Goal: Task Accomplishment & Management: Complete application form

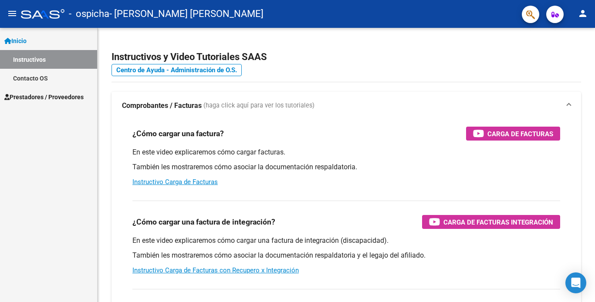
click at [44, 98] on span "Prestadores / Proveedores" at bounding box center [43, 97] width 79 height 10
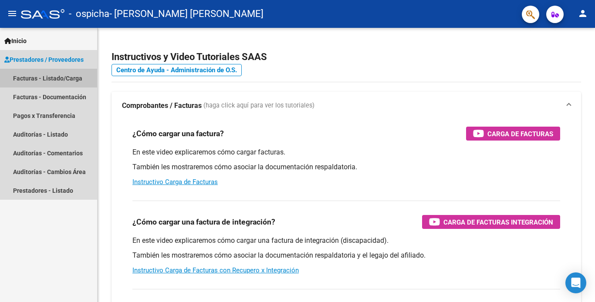
click at [43, 77] on link "Facturas - Listado/Carga" at bounding box center [48, 78] width 97 height 19
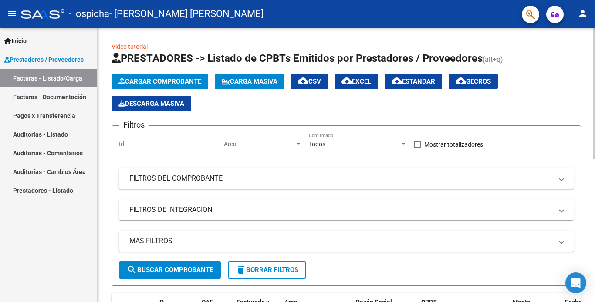
click at [159, 81] on span "Cargar Comprobante" at bounding box center [159, 82] width 83 height 8
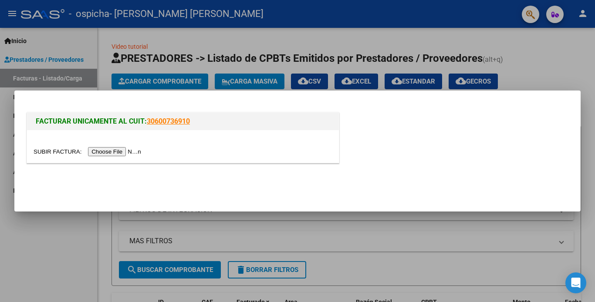
click at [123, 152] on input "file" at bounding box center [89, 151] width 110 height 9
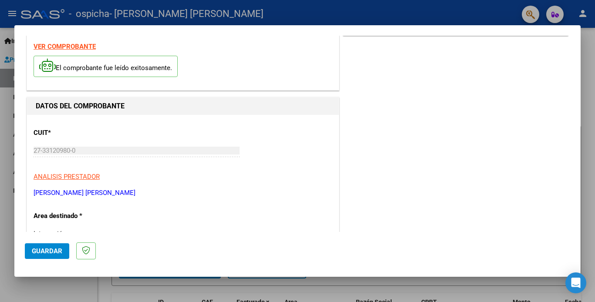
scroll to position [174, 0]
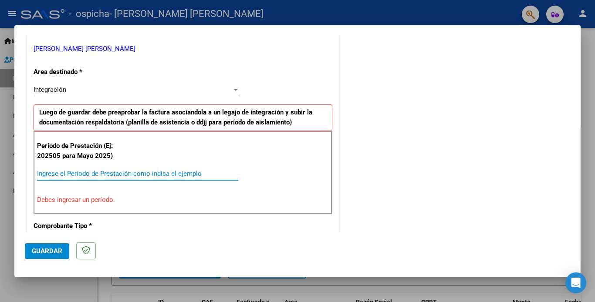
click at [57, 170] on input "Ingrese el Período de Prestación como indica el ejemplo" at bounding box center [137, 174] width 201 height 8
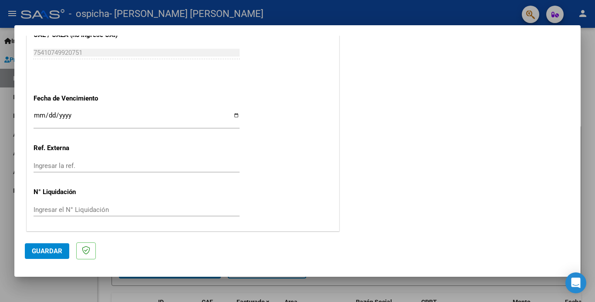
scroll to position [570, 0]
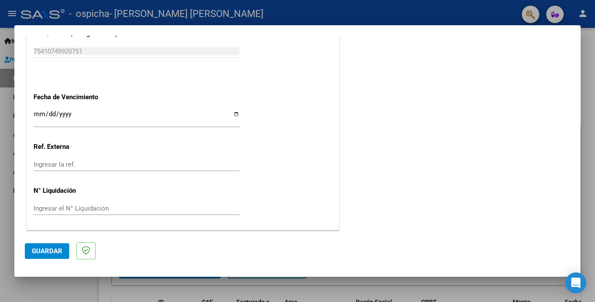
type input "202509"
click at [54, 252] on span "Guardar" at bounding box center [47, 251] width 30 height 8
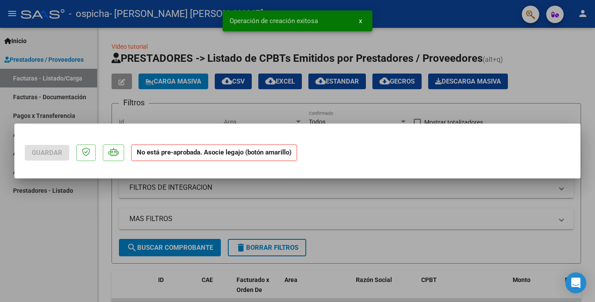
scroll to position [0, 0]
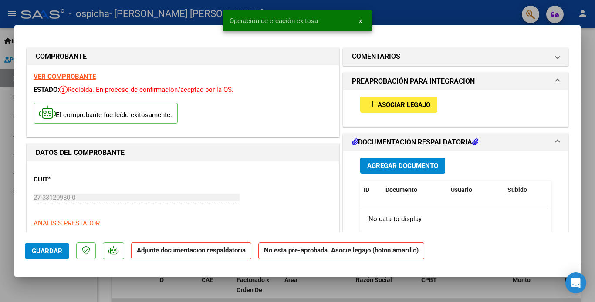
click at [403, 103] on span "Asociar Legajo" at bounding box center [404, 105] width 53 height 8
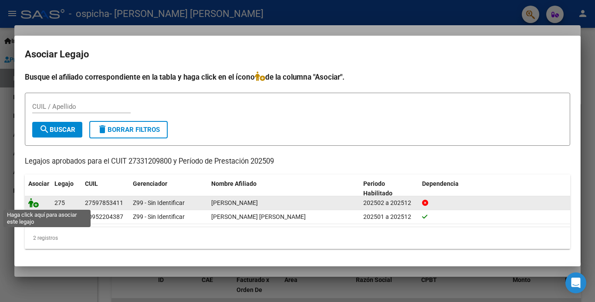
click at [36, 205] on icon at bounding box center [33, 203] width 10 height 10
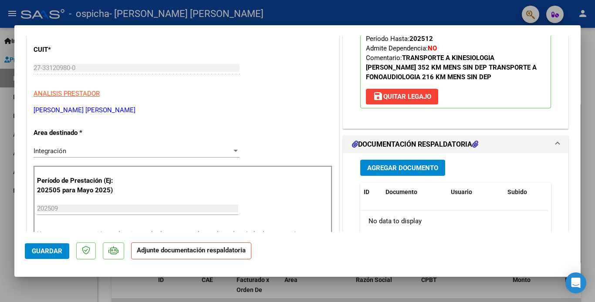
scroll to position [131, 0]
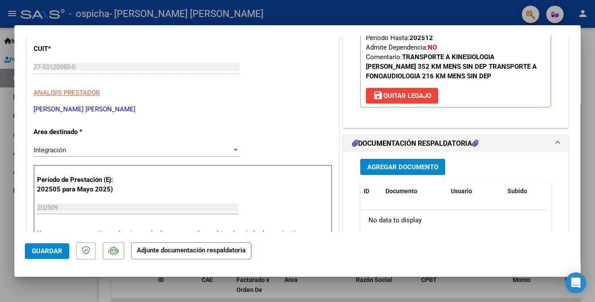
click at [387, 166] on span "Agregar Documento" at bounding box center [402, 167] width 71 height 8
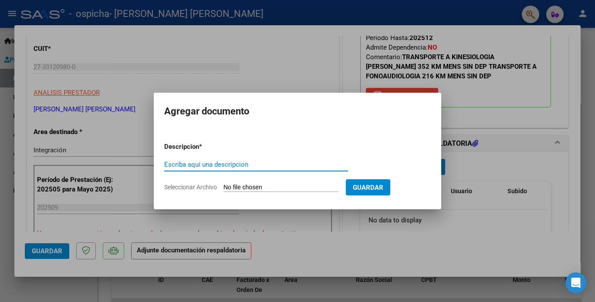
click at [226, 190] on input "Seleccionar Archivo" at bounding box center [280, 188] width 115 height 8
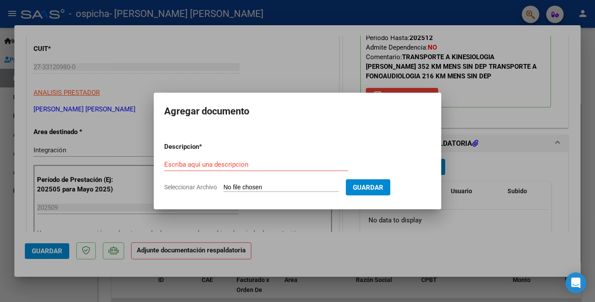
type input "C:\fakepath\planilla de asistencia de [PERSON_NAME] septiembre .pdf"
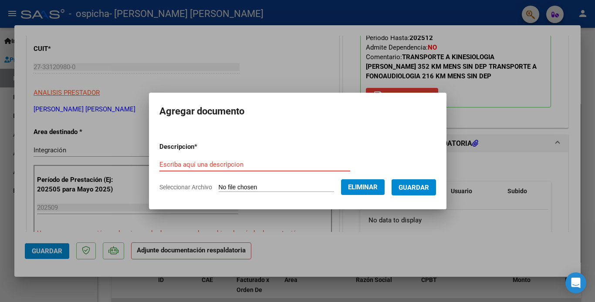
click at [202, 161] on input "Escriba aquí una descripcion" at bounding box center [254, 165] width 191 height 8
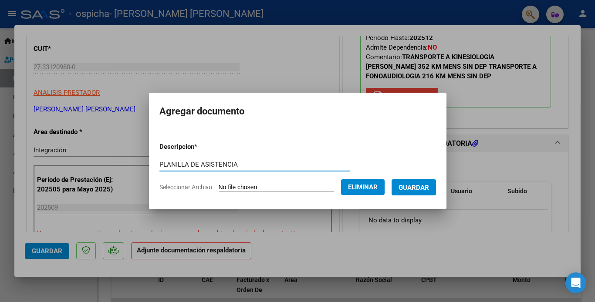
type input "PLANILLA DE ASISTENCIA"
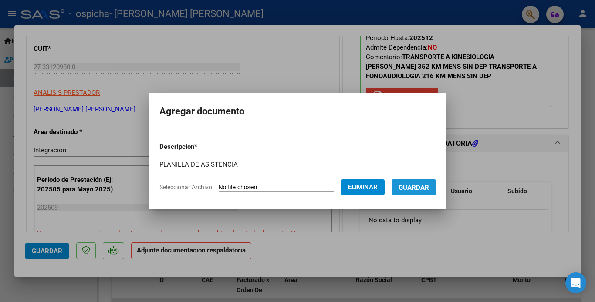
click at [418, 190] on span "Guardar" at bounding box center [414, 188] width 30 height 8
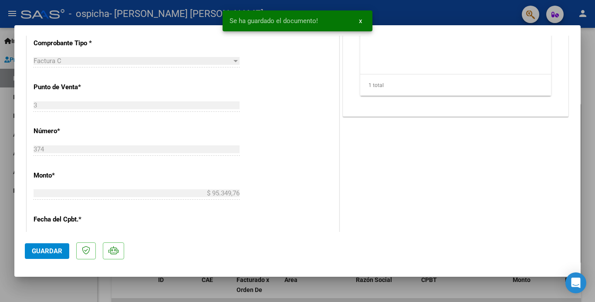
scroll to position [348, 0]
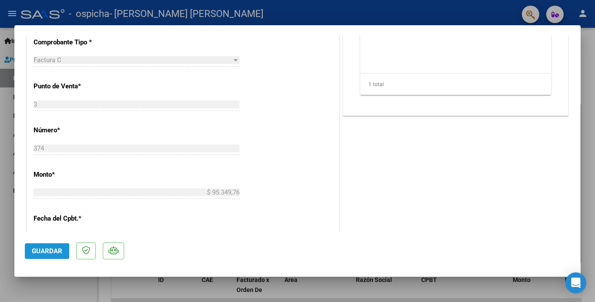
click at [58, 251] on span "Guardar" at bounding box center [47, 251] width 30 height 8
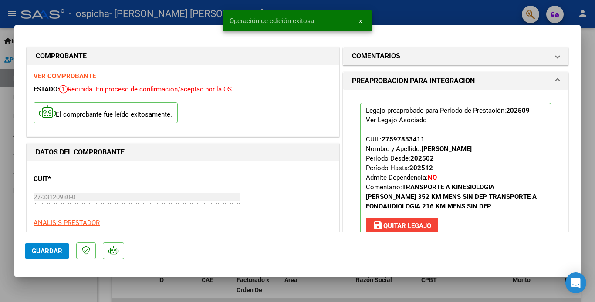
scroll to position [0, 0]
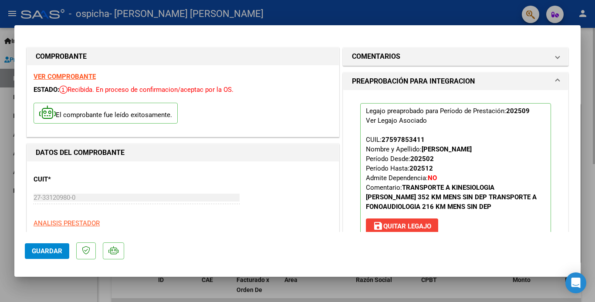
click at [588, 44] on div at bounding box center [297, 151] width 595 height 302
type input "$ 0,00"
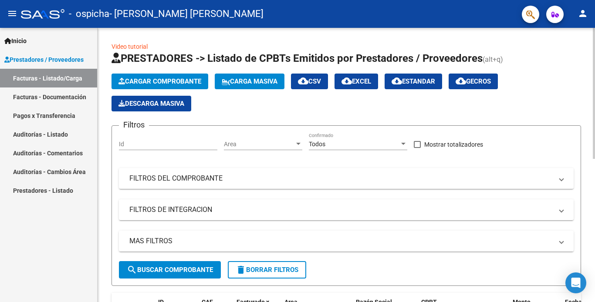
click at [197, 83] on span "Cargar Comprobante" at bounding box center [159, 82] width 83 height 8
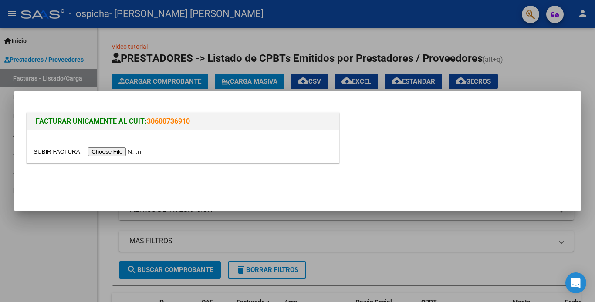
click at [116, 151] on input "file" at bounding box center [89, 151] width 110 height 9
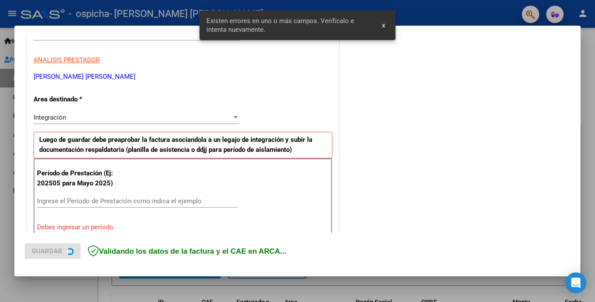
scroll to position [189, 0]
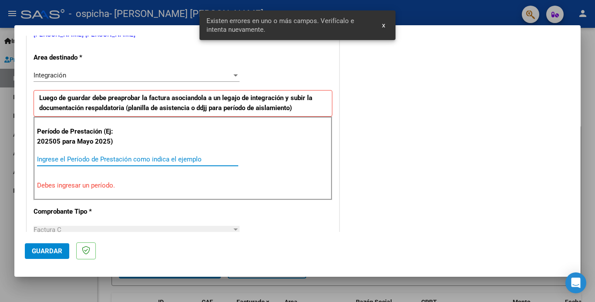
click at [47, 157] on input "Ingrese el Período de Prestación como indica el ejemplo" at bounding box center [137, 159] width 201 height 8
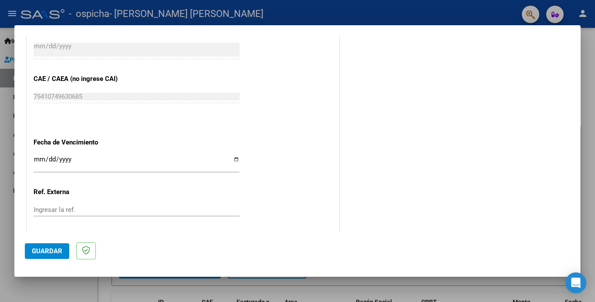
scroll to position [570, 0]
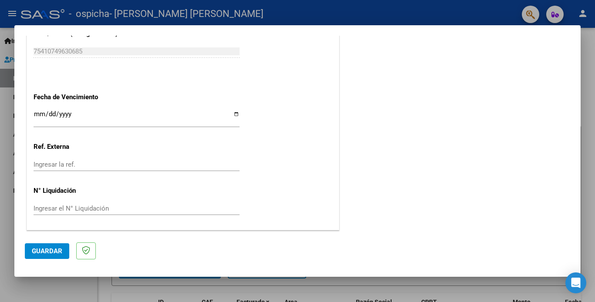
type input "202509"
click at [47, 253] on span "Guardar" at bounding box center [47, 251] width 30 height 8
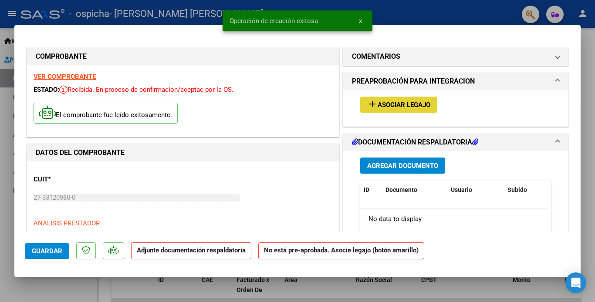
click at [402, 107] on span "Asociar Legajo" at bounding box center [404, 105] width 53 height 8
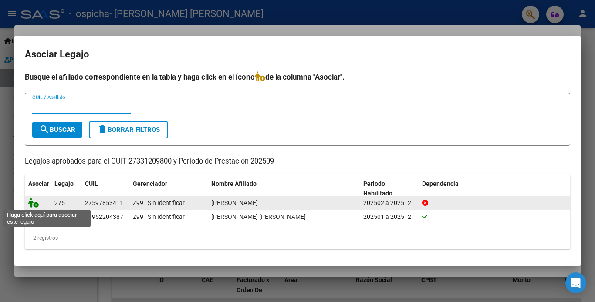
click at [33, 204] on icon at bounding box center [33, 203] width 10 height 10
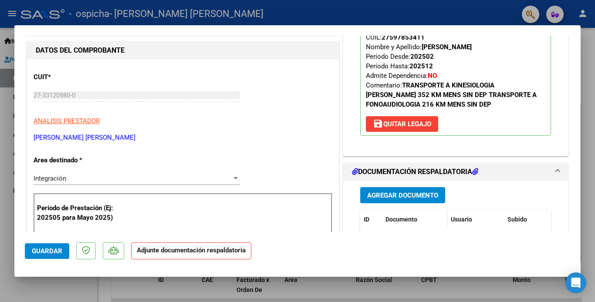
scroll to position [131, 0]
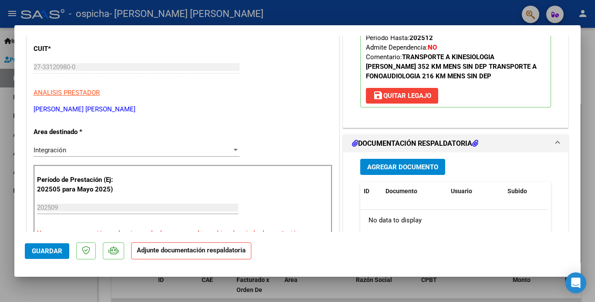
click at [385, 167] on span "Agregar Documento" at bounding box center [402, 167] width 71 height 8
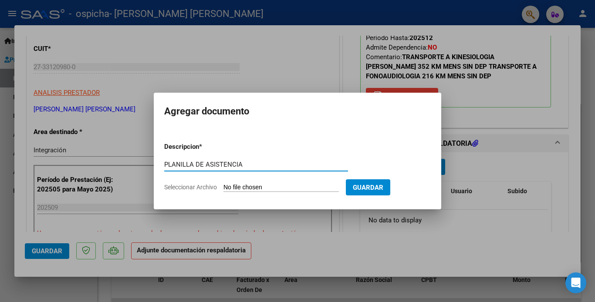
type input "PLANILLA DE ASISTENCIA"
click at [233, 188] on input "Seleccionar Archivo" at bounding box center [280, 188] width 115 height 8
type input "C:\fakepath\planilla de asistencia de [PERSON_NAME] septiembre Temperley .pdf"
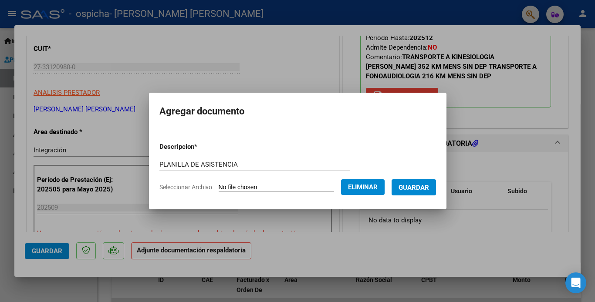
click at [423, 189] on span "Guardar" at bounding box center [414, 188] width 30 height 8
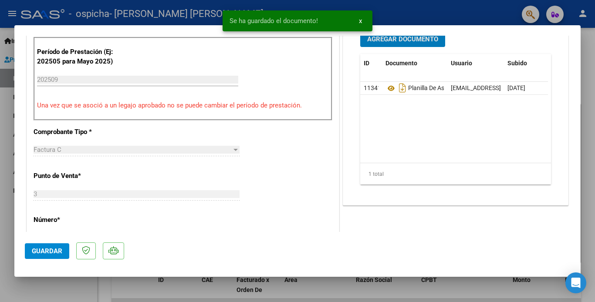
scroll to position [261, 0]
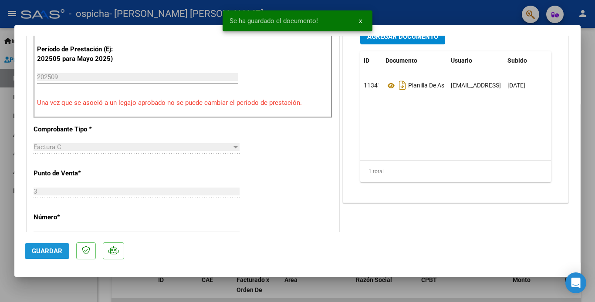
click at [47, 254] on span "Guardar" at bounding box center [47, 251] width 30 height 8
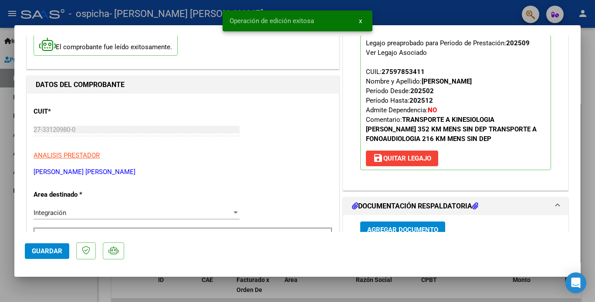
scroll to position [44, 0]
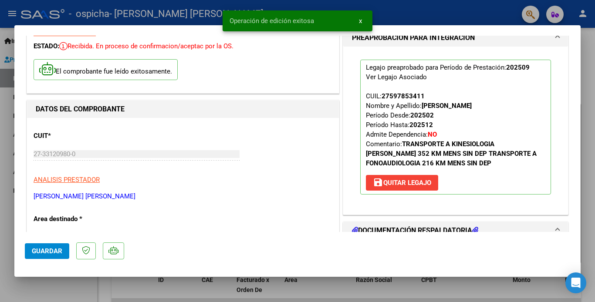
click at [592, 132] on div at bounding box center [297, 151] width 595 height 302
type input "$ 0,00"
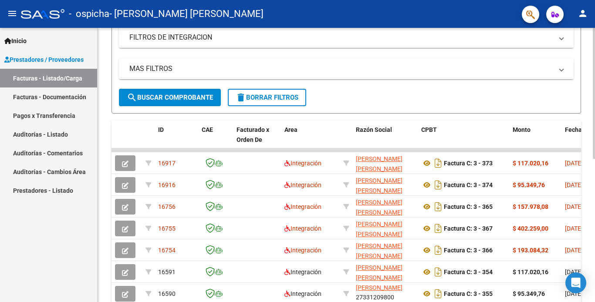
scroll to position [257, 0]
